Goal: Transaction & Acquisition: Obtain resource

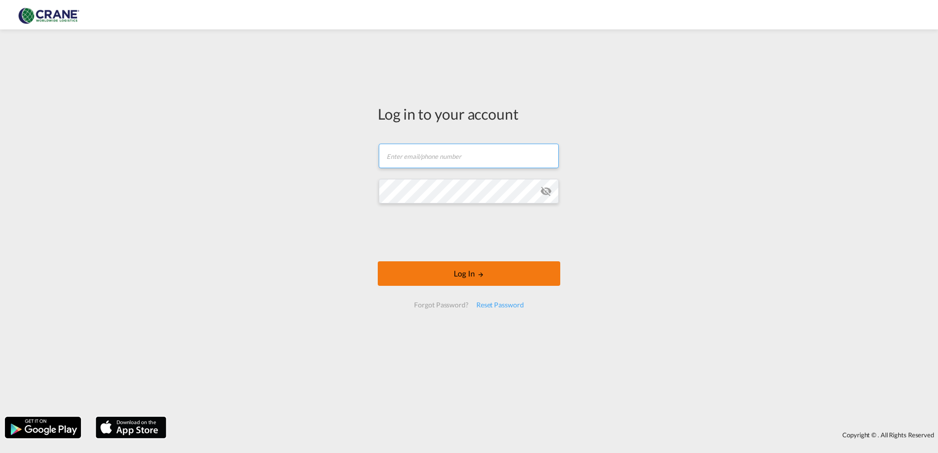
type input "[PERSON_NAME][EMAIL_ADDRESS][DOMAIN_NAME]"
click at [468, 252] on div at bounding box center [469, 233] width 149 height 41
click at [473, 277] on button "Log In" at bounding box center [469, 274] width 183 height 25
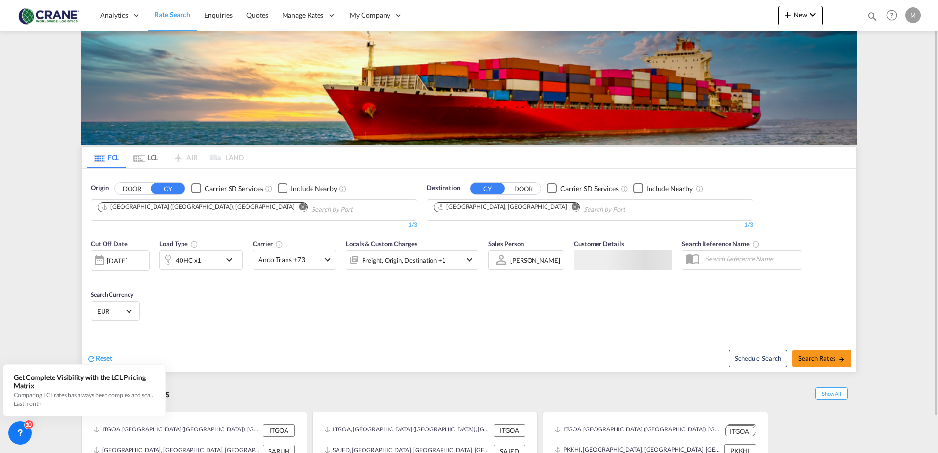
click at [198, 187] on div "Checkbox No Ink" at bounding box center [196, 189] width 10 height 10
click at [552, 186] on div "Checkbox No Ink" at bounding box center [552, 189] width 10 height 10
click at [572, 206] on md-icon "Remove" at bounding box center [575, 206] width 7 height 7
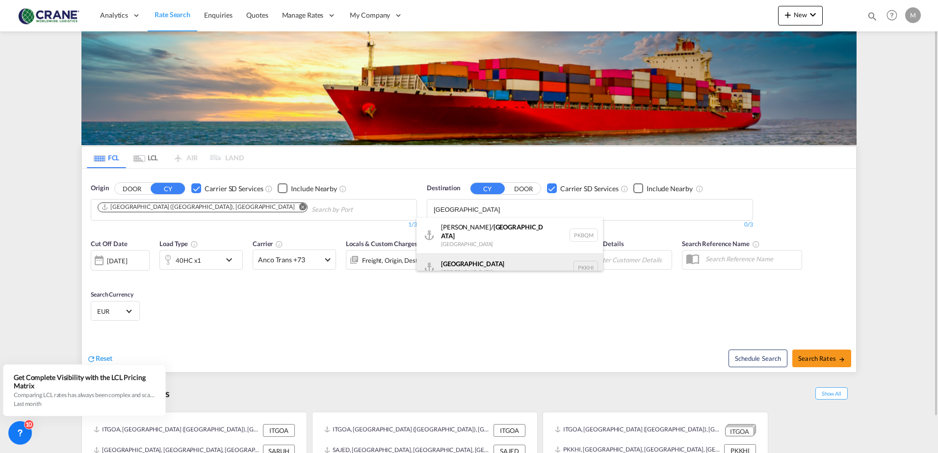
type input "[GEOGRAPHIC_DATA]"
click at [451, 265] on div "Karachi [GEOGRAPHIC_DATA] PKKHI" at bounding box center [510, 267] width 186 height 29
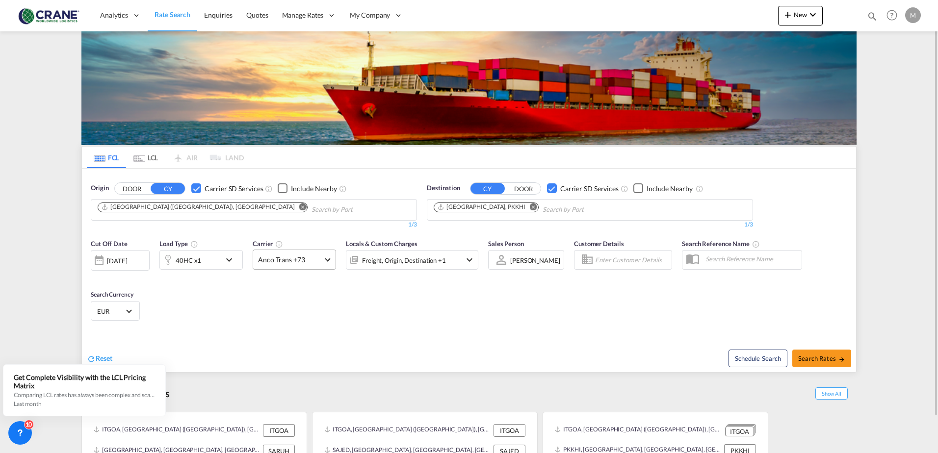
click at [330, 261] on md-select-value "Anco Trans +73" at bounding box center [294, 259] width 82 height 19
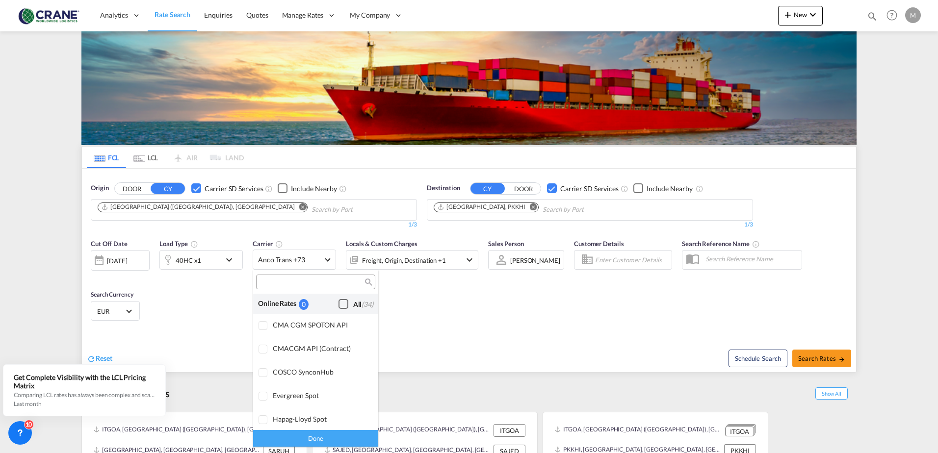
click at [339, 305] on div "Checkbox No Ink" at bounding box center [344, 304] width 10 height 10
click at [314, 441] on div "Done" at bounding box center [315, 438] width 125 height 17
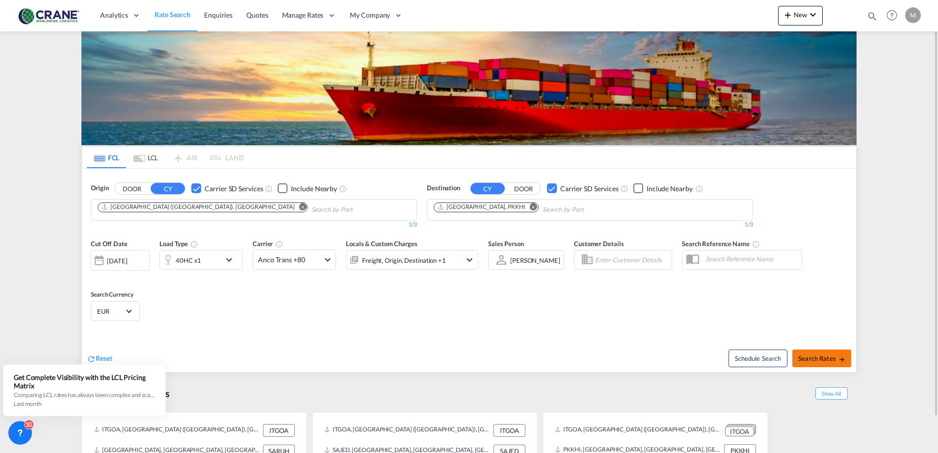
click at [823, 358] on span "Search Rates" at bounding box center [821, 359] width 47 height 8
type input "[GEOGRAPHIC_DATA] to PKKHI / [DATE]"
